Goal: Check status: Check status

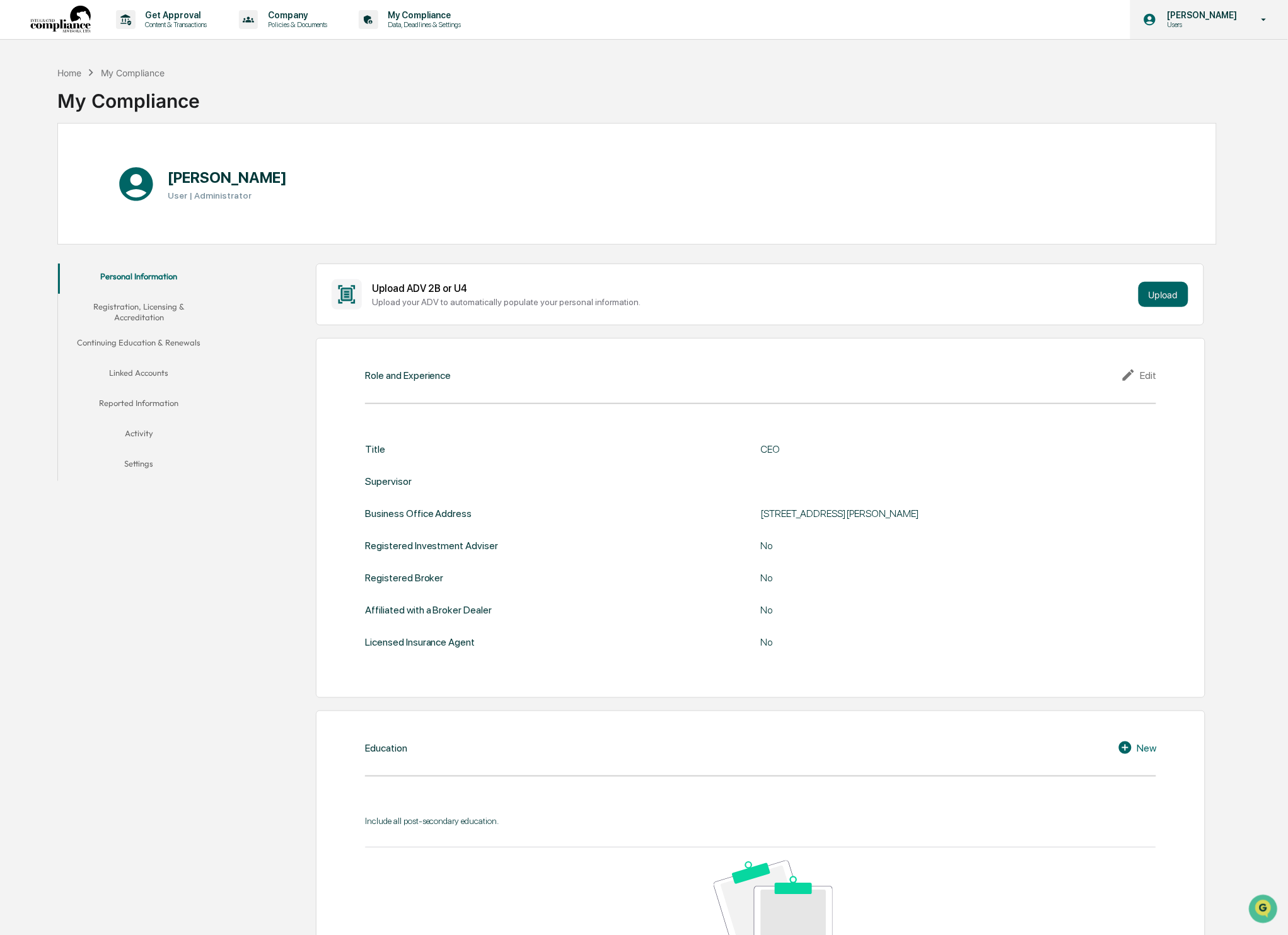
click at [1253, 24] on icon at bounding box center [1264, 19] width 22 height 12
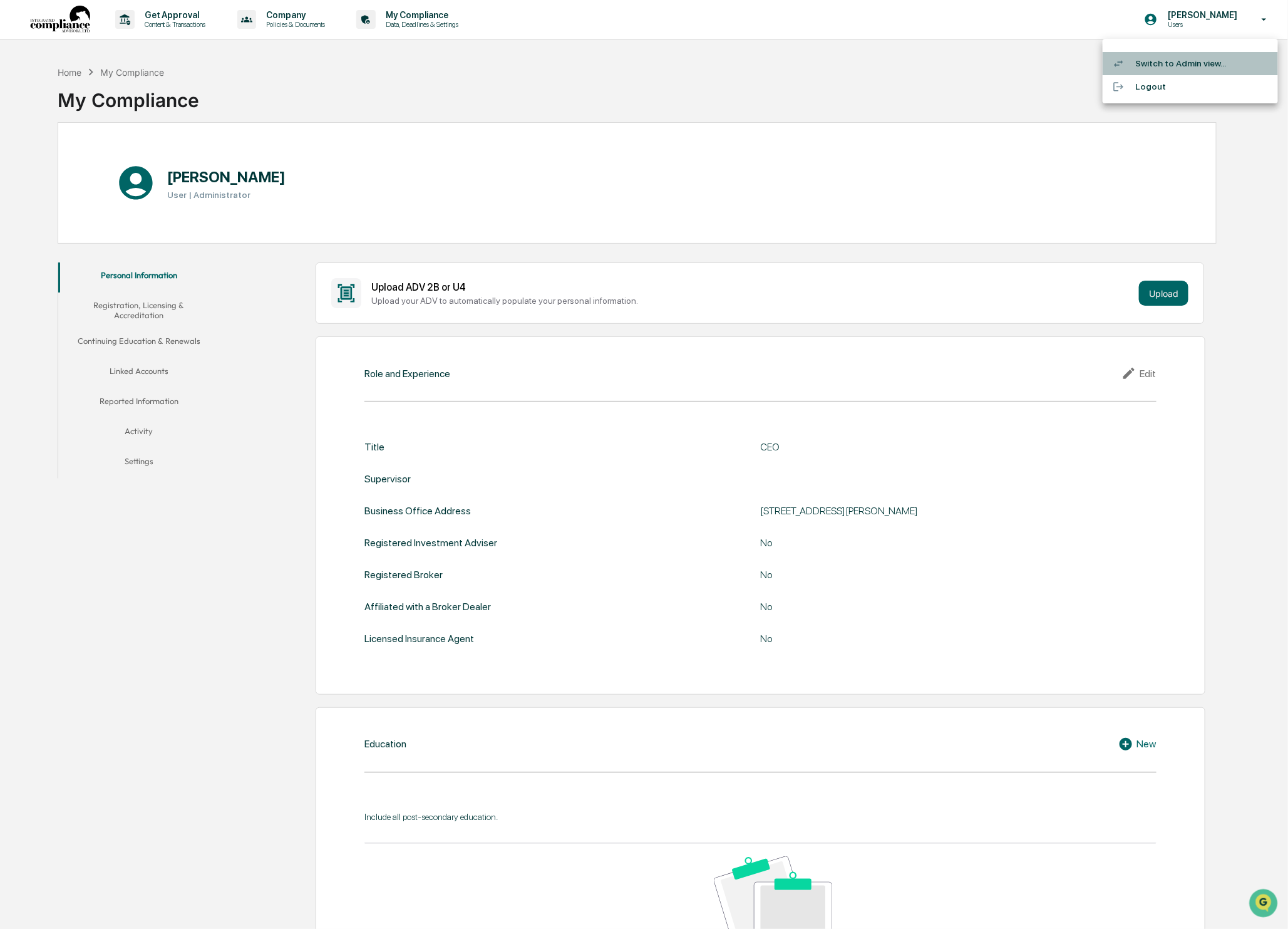
click at [1204, 68] on li "Switch to Admin view..." at bounding box center [1190, 63] width 175 height 23
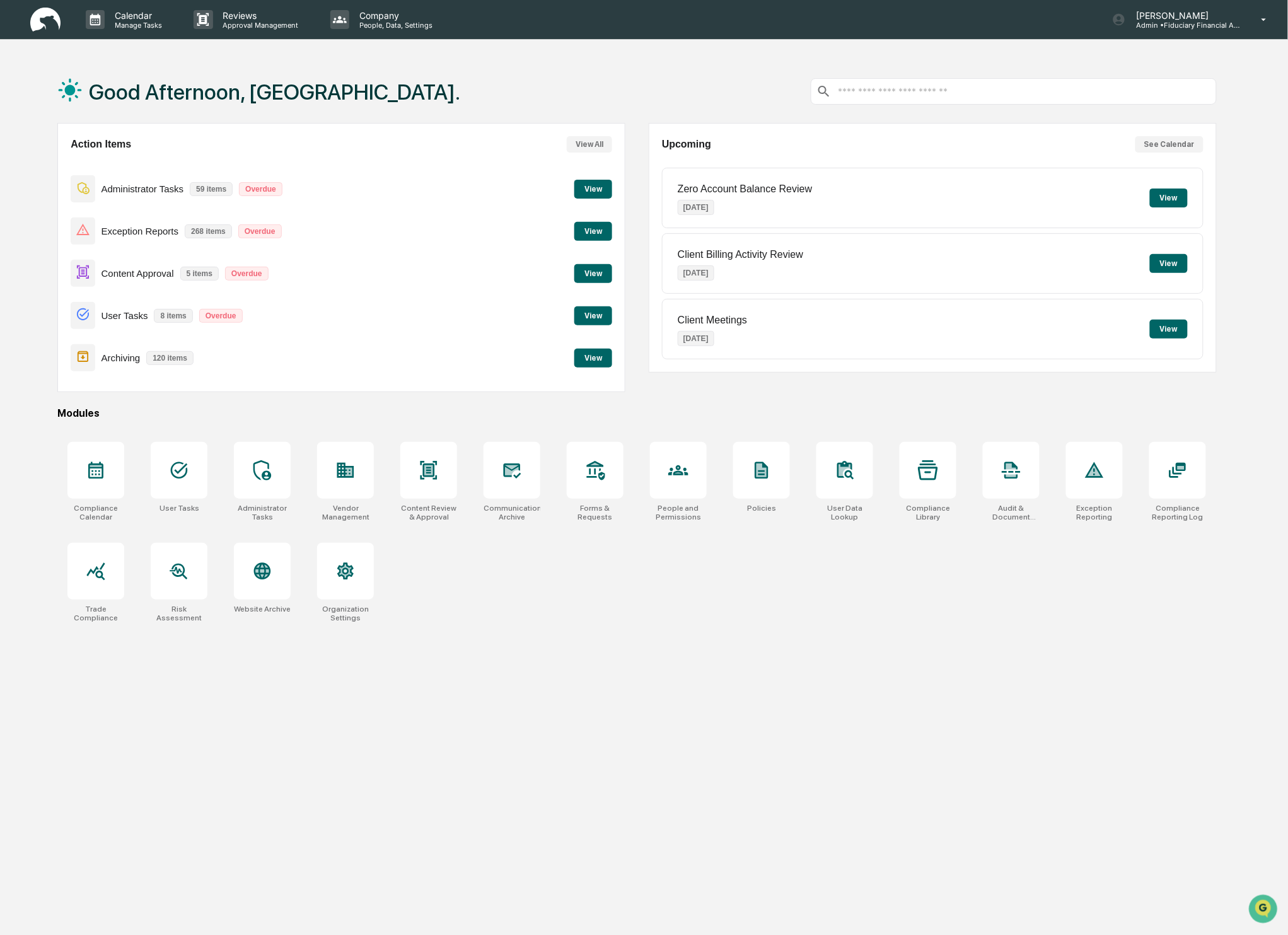
click at [595, 274] on button "View" at bounding box center [593, 273] width 38 height 19
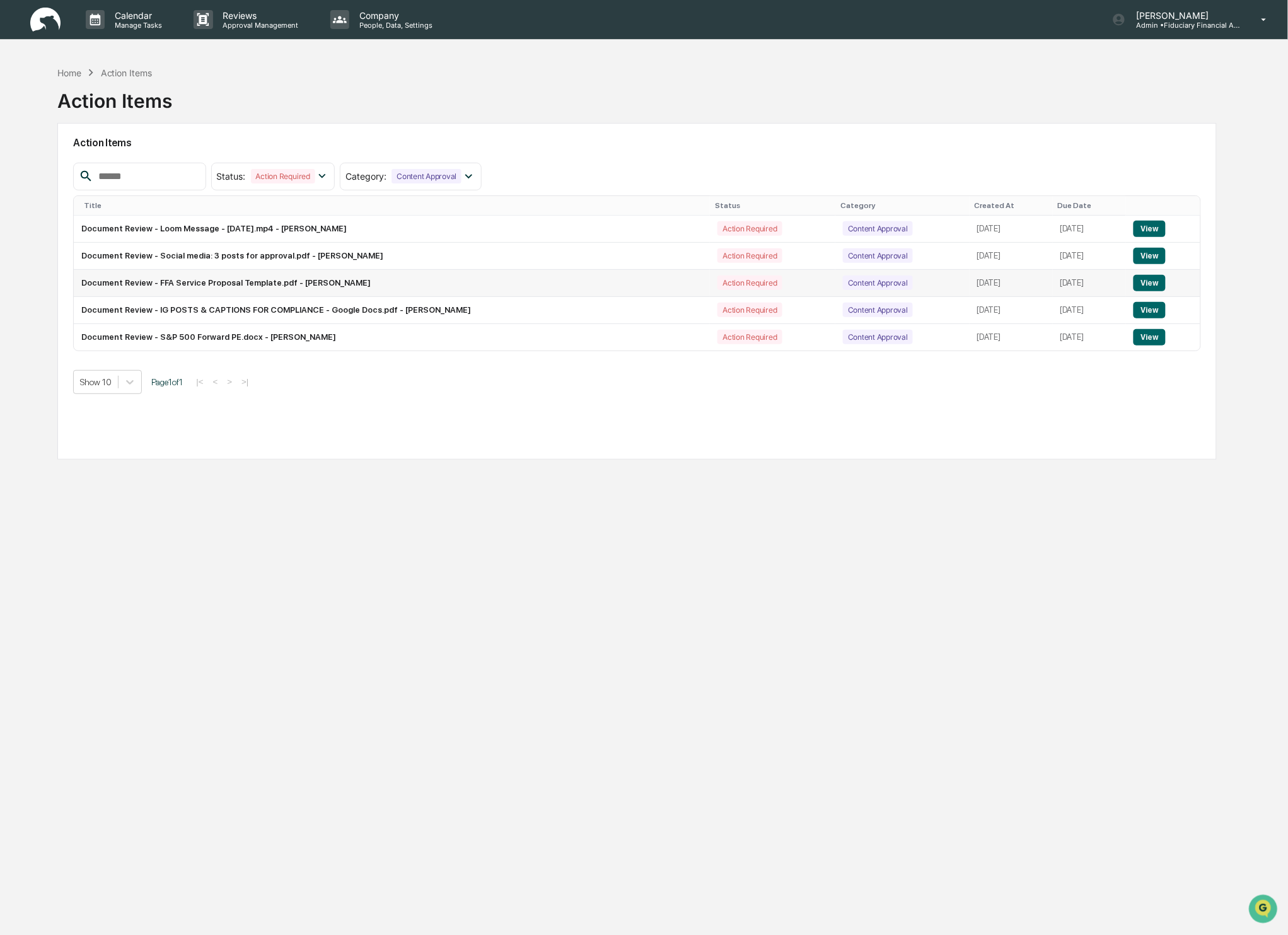
click at [1152, 286] on button "View" at bounding box center [1150, 283] width 32 height 16
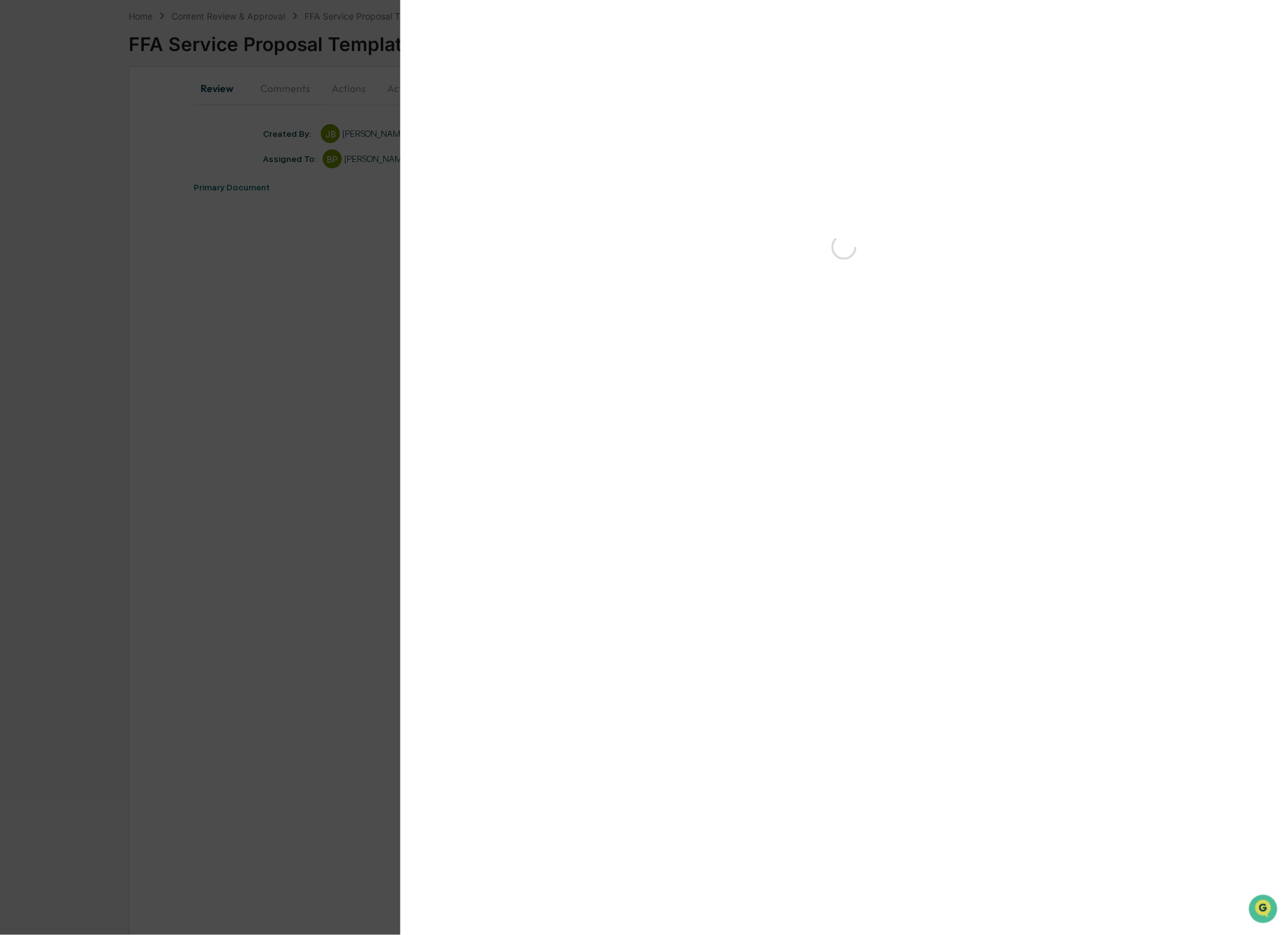
click at [937, 736] on div "Version History" at bounding box center [644, 468] width 1288 height 935
click at [255, 82] on div "Version History 09/05/2025, 02:44 PM John Bussey FFA Service Proposal Template.…" at bounding box center [644, 468] width 1288 height 935
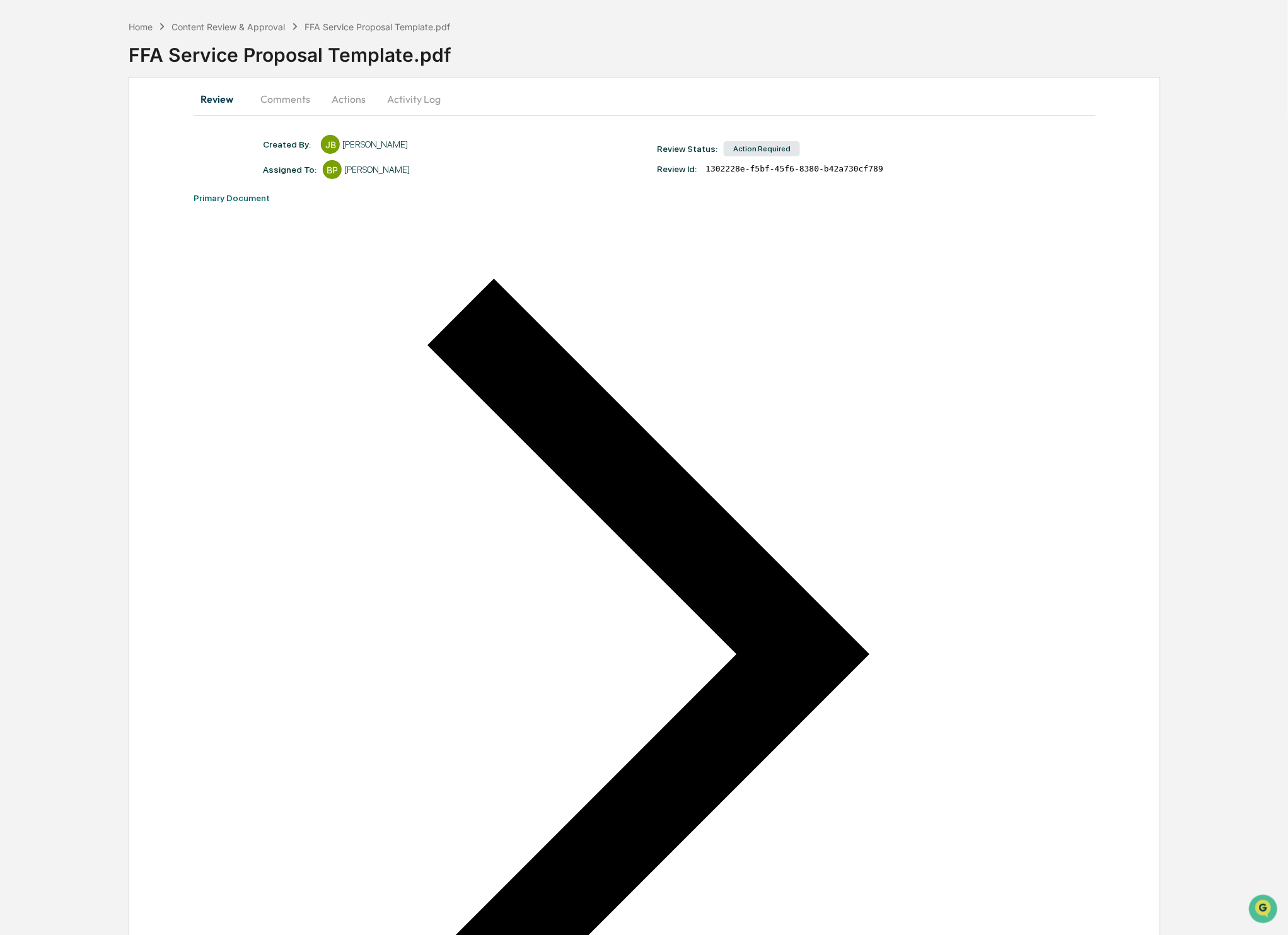
click at [281, 98] on button "Comments" at bounding box center [285, 99] width 70 height 30
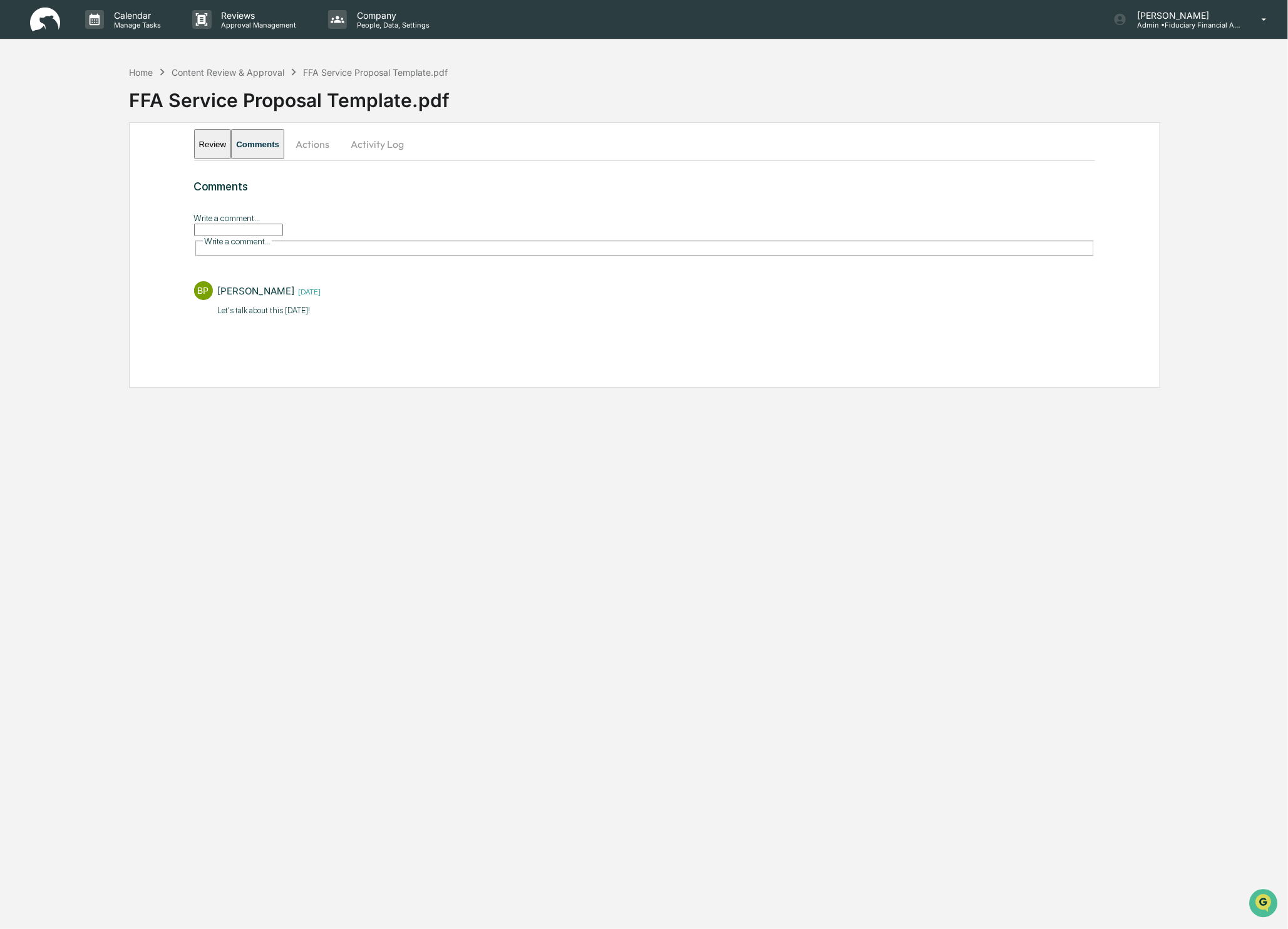
click at [346, 69] on div "FFA Service Proposal Template.pdf" at bounding box center [375, 72] width 145 height 10
click at [204, 76] on div "Content Review & Approval" at bounding box center [228, 72] width 112 height 10
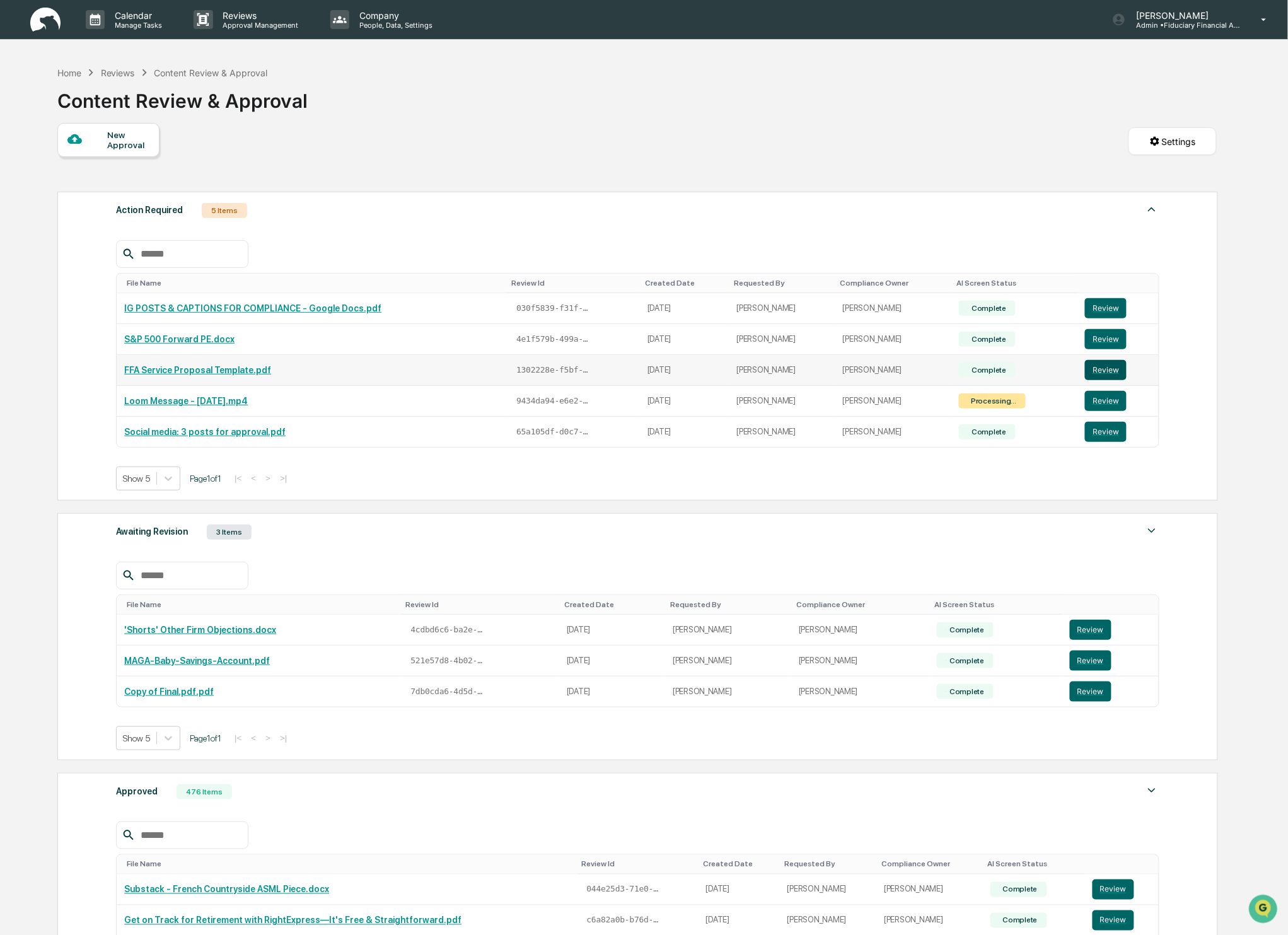
click at [1102, 376] on button "Review" at bounding box center [1105, 370] width 41 height 20
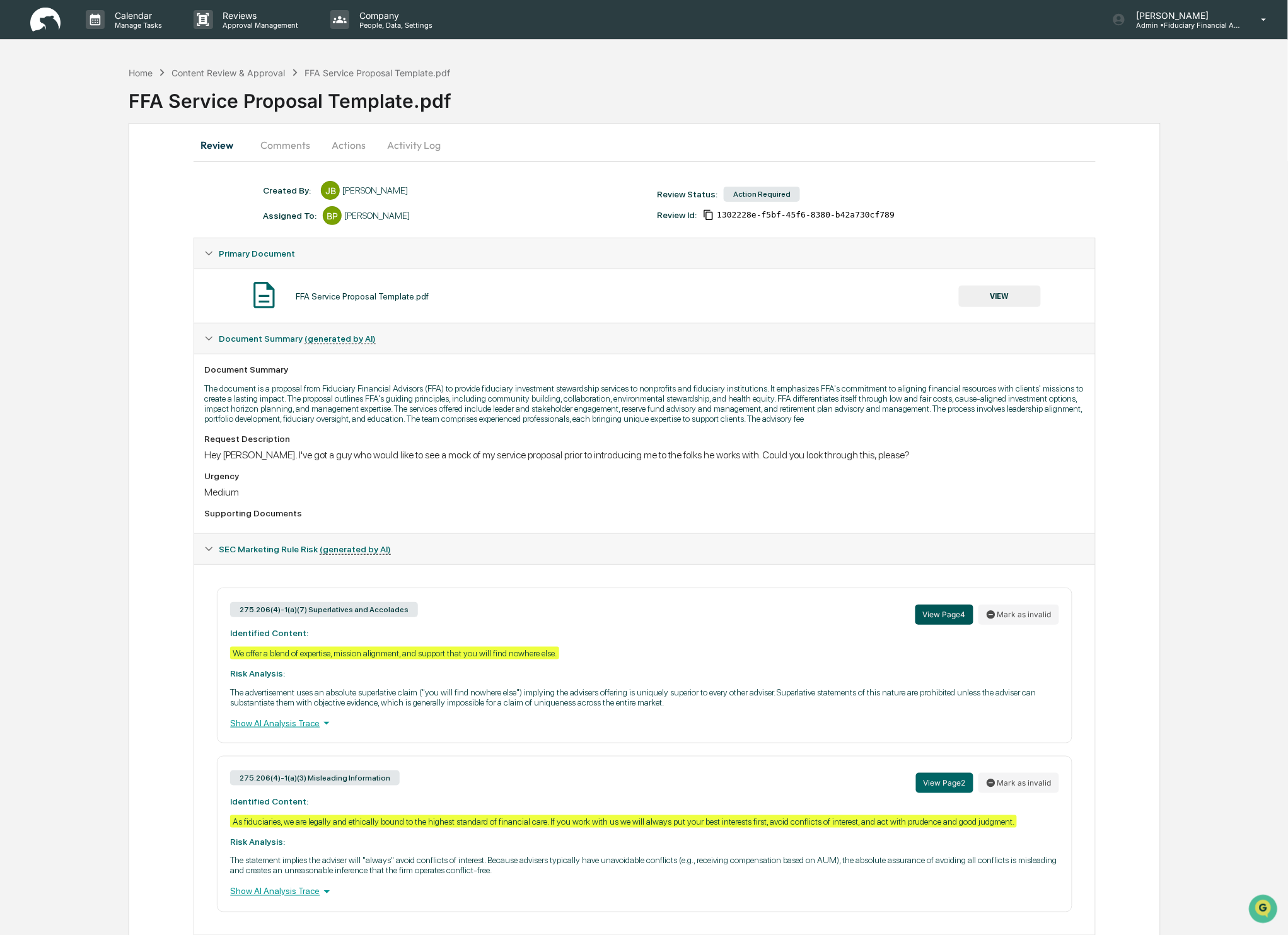
click at [946, 620] on button "View Page 4" at bounding box center [944, 614] width 58 height 20
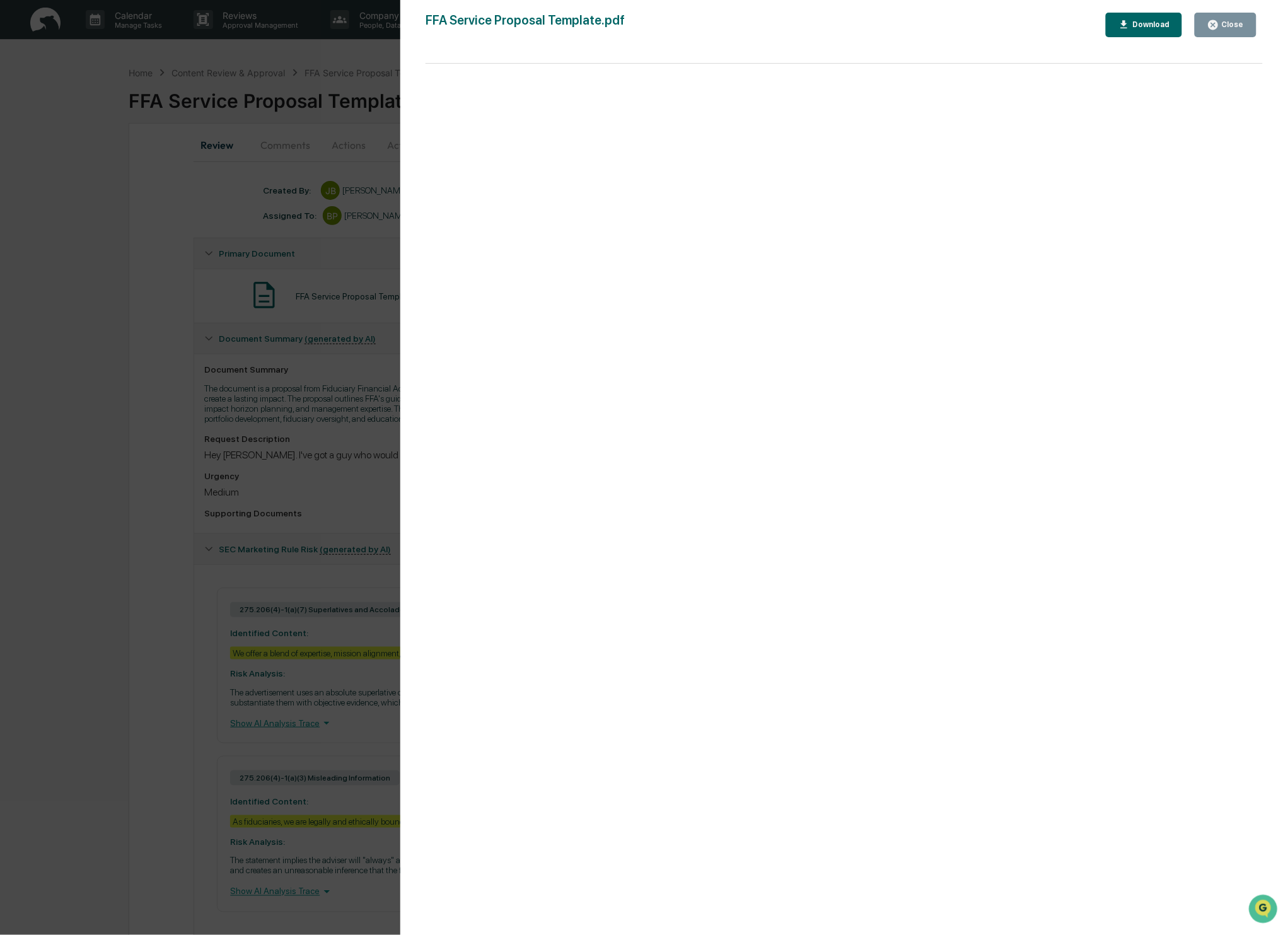
click at [344, 497] on div "Version History [DATE] 02:44 PM [PERSON_NAME] FFA Service Proposal Template.pdf…" at bounding box center [644, 468] width 1288 height 935
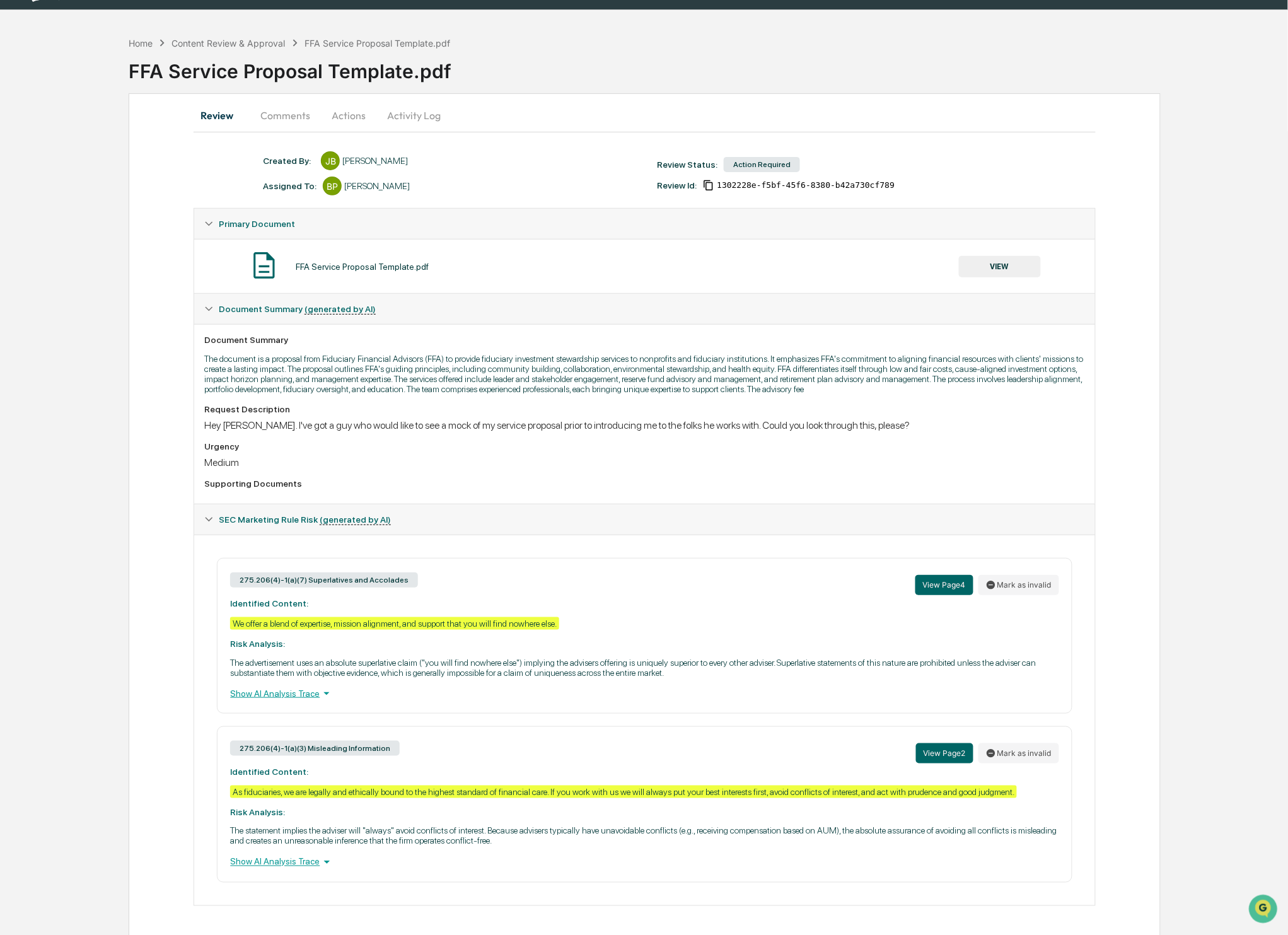
scroll to position [57, 0]
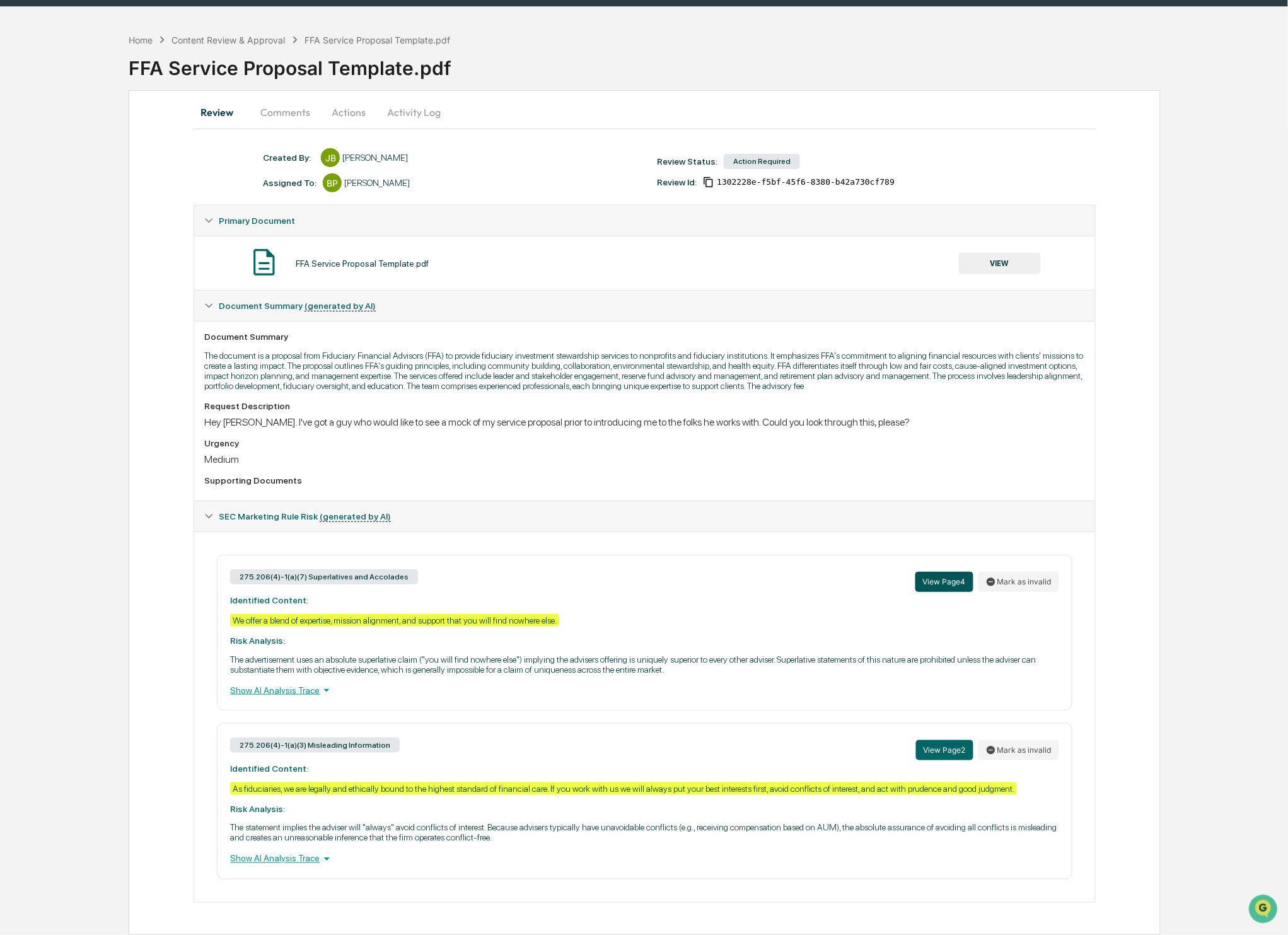
click at [943, 572] on button "View Page 4" at bounding box center [944, 582] width 58 height 20
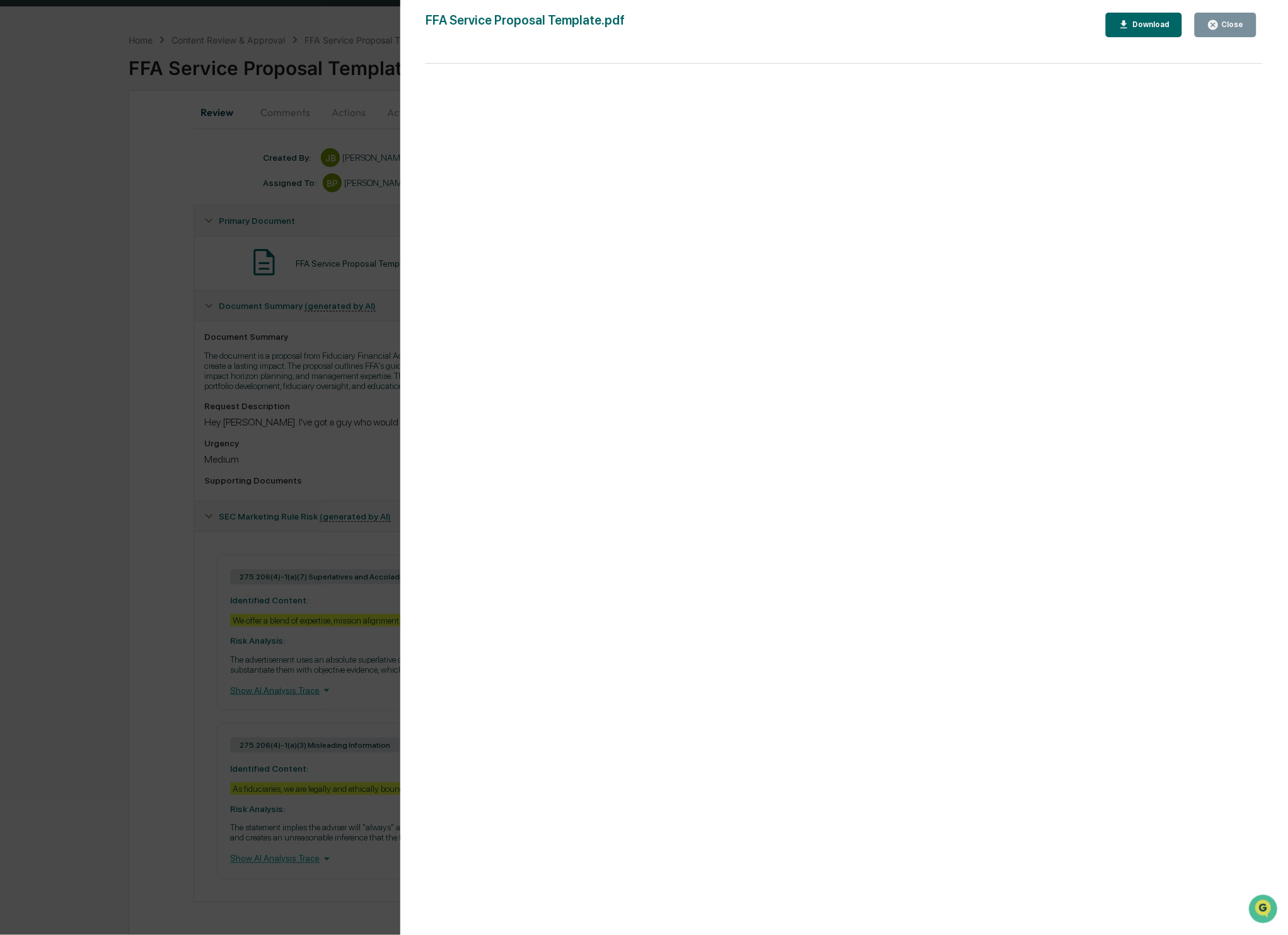
scroll to position [0, 0]
